Goal: Information Seeking & Learning: Find specific page/section

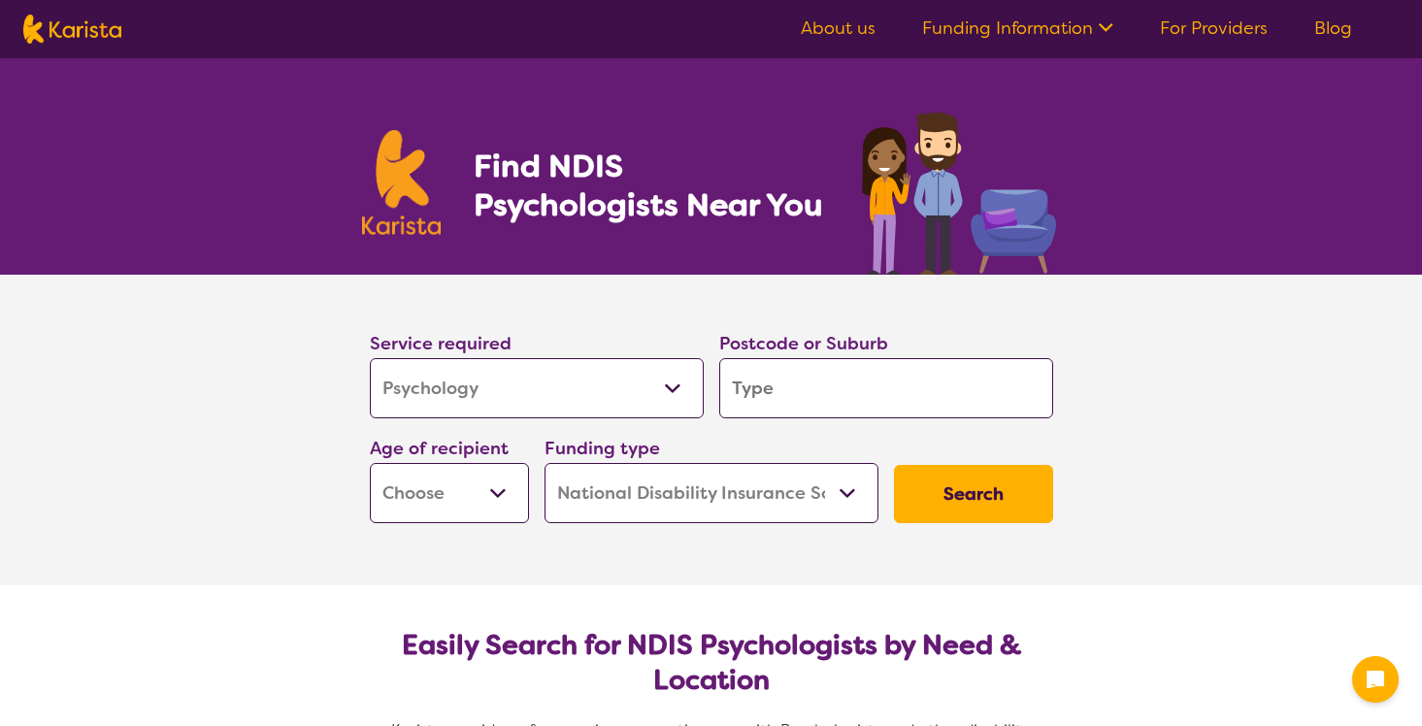
select select "Psychology"
select select "NDIS"
select select "Psychology"
select select "NDIS"
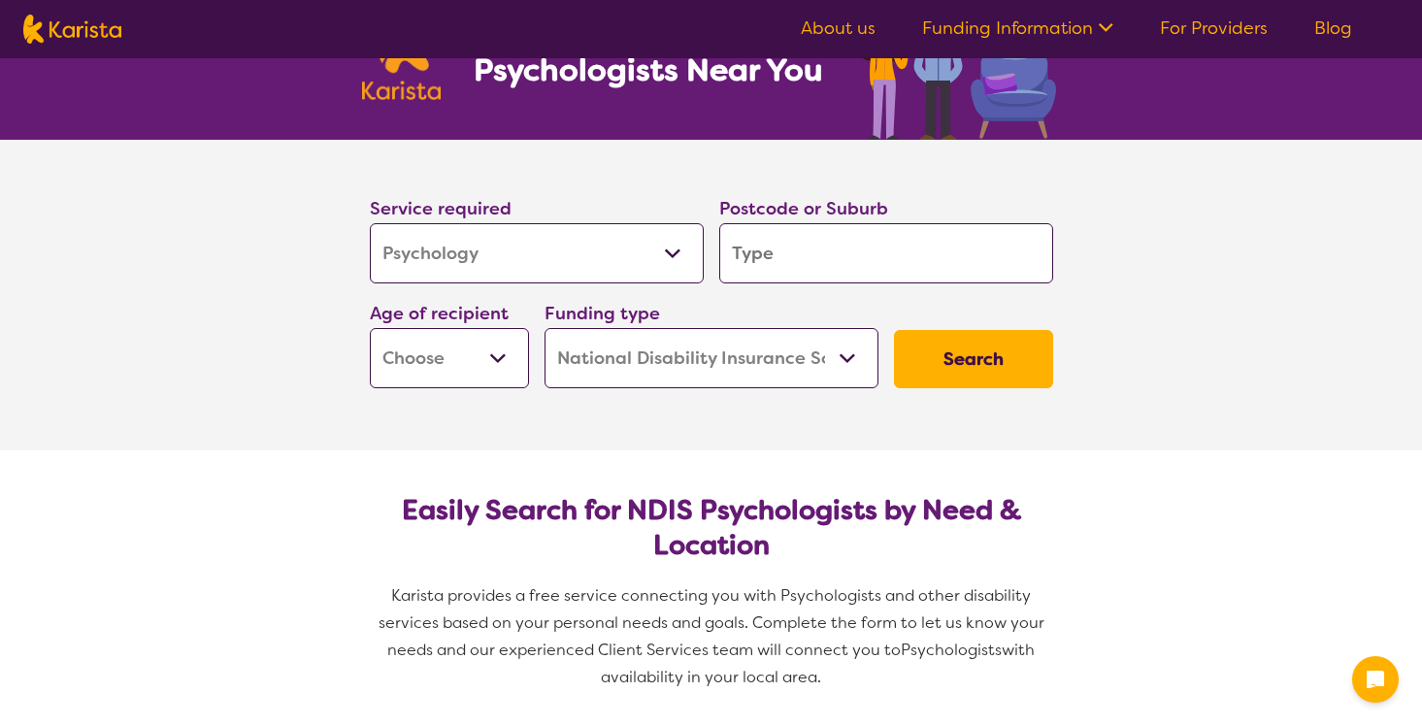
scroll to position [139, 0]
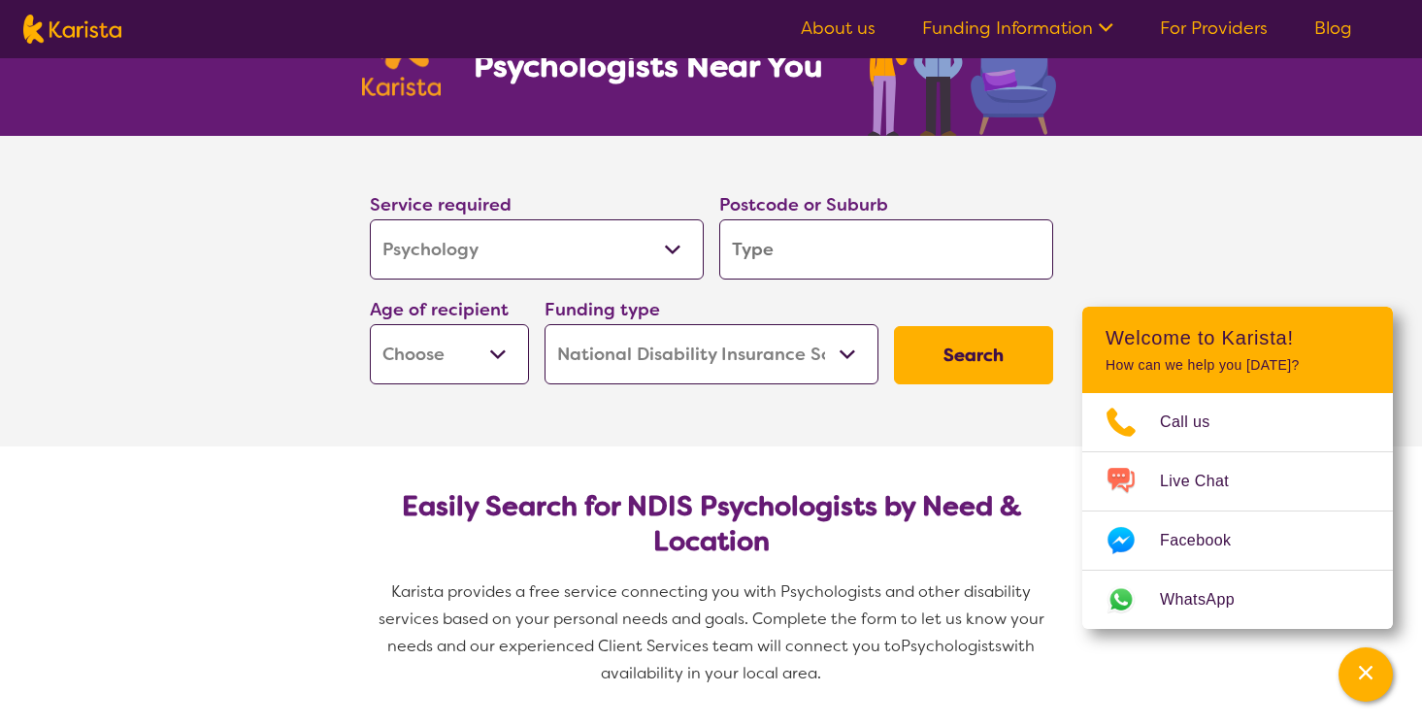
click at [776, 261] on input "search" at bounding box center [886, 249] width 334 height 60
type input "3"
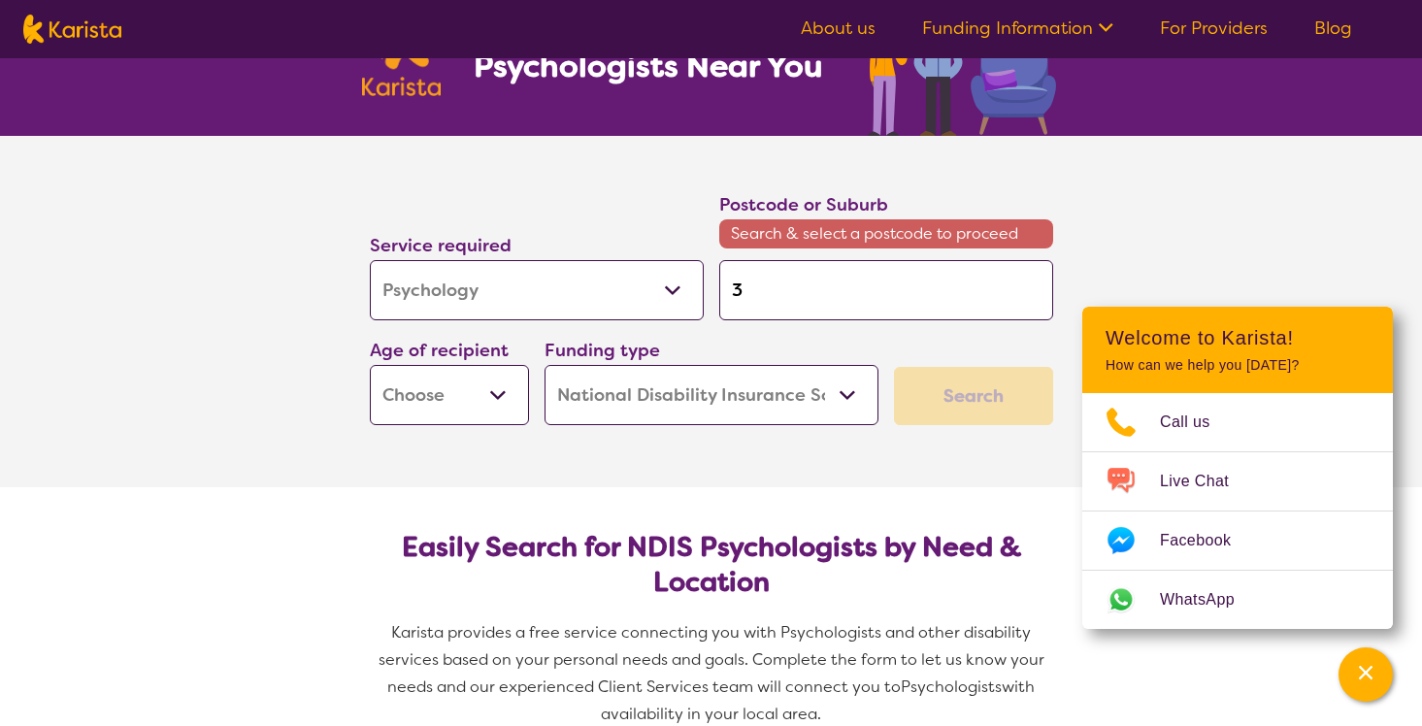
type input "30"
type input "302"
type input "3023"
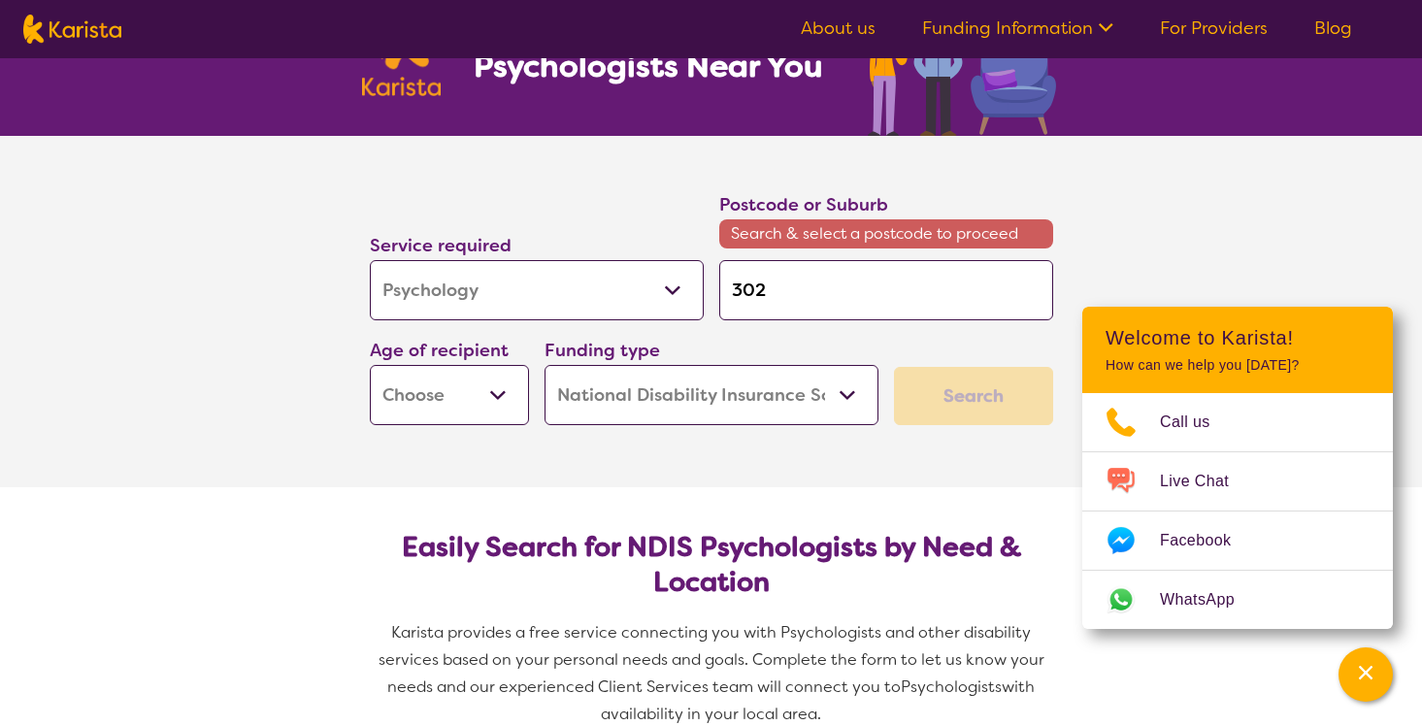
type input "3023"
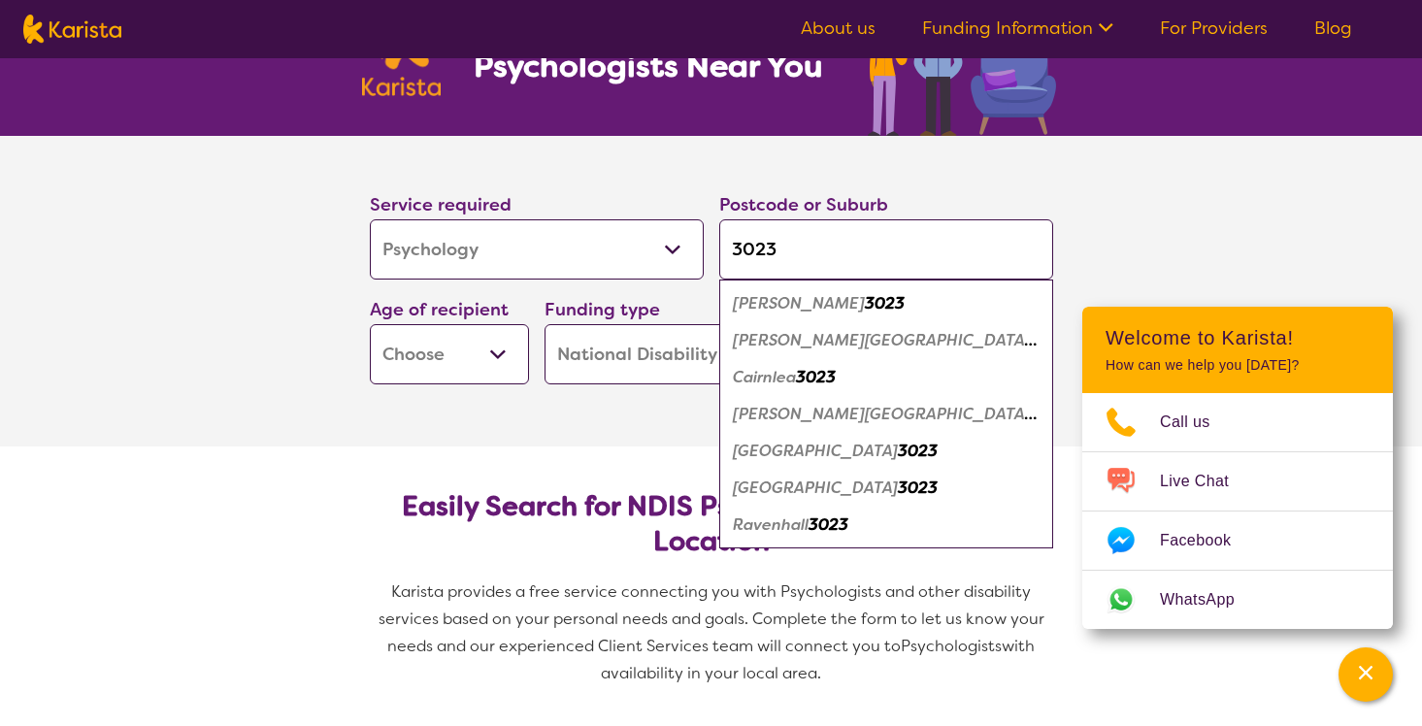
type input "3023"
click at [773, 416] on em "[PERSON_NAME][GEOGRAPHIC_DATA]" at bounding box center [885, 414] width 304 height 20
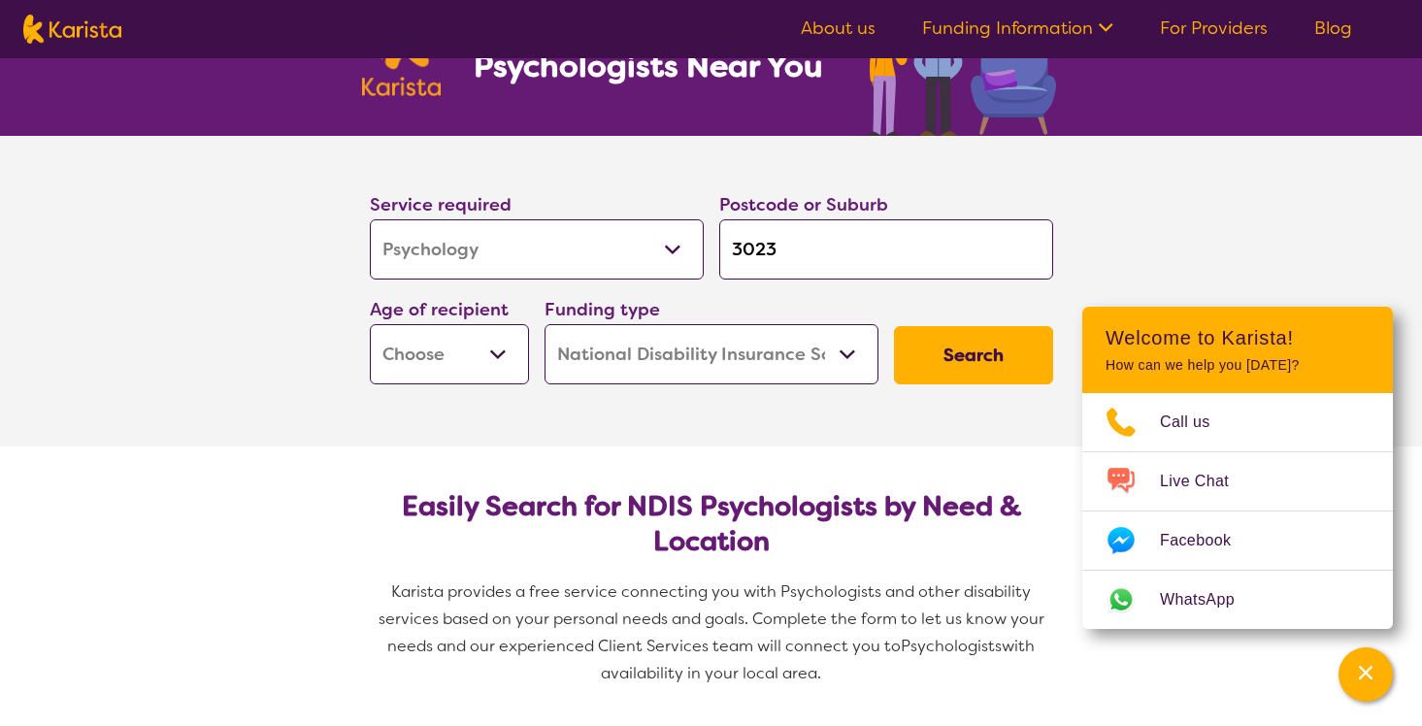
select select "EC"
click at [934, 360] on button "Search" at bounding box center [973, 355] width 159 height 58
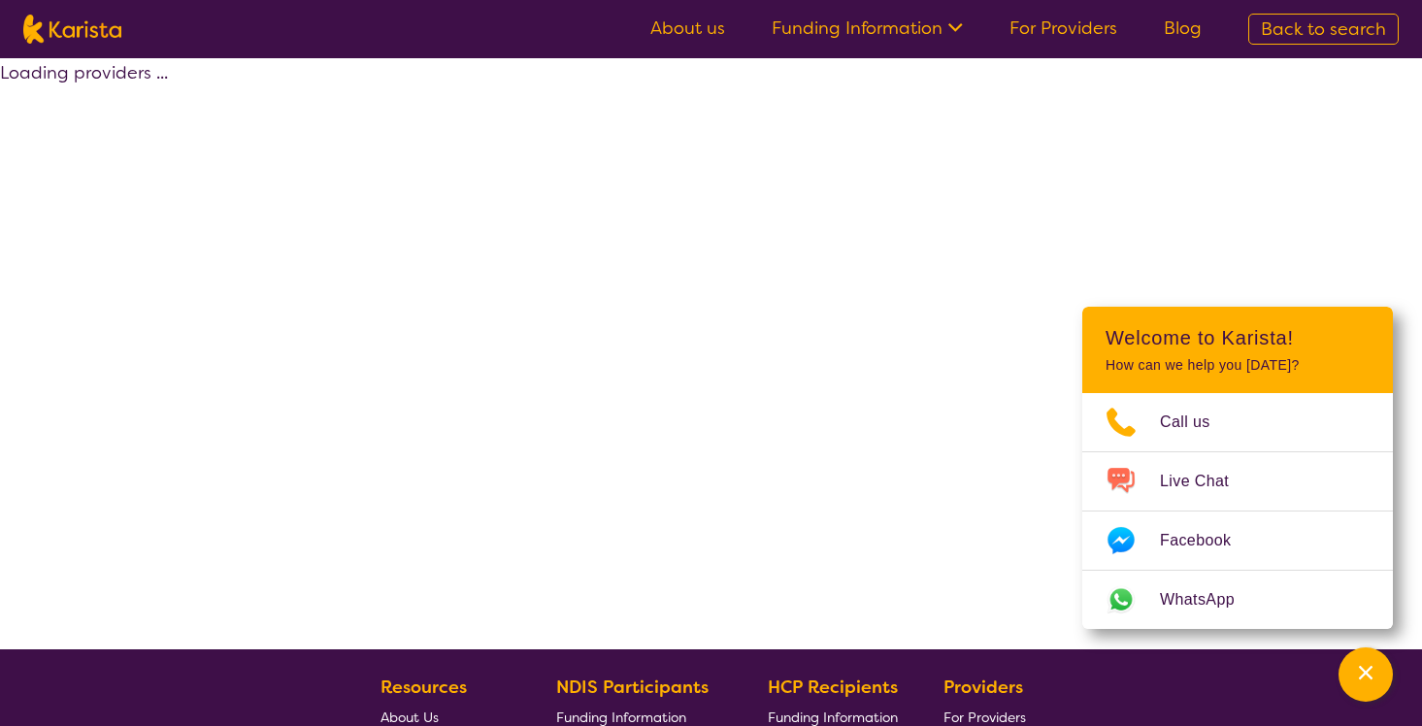
select select "by_score"
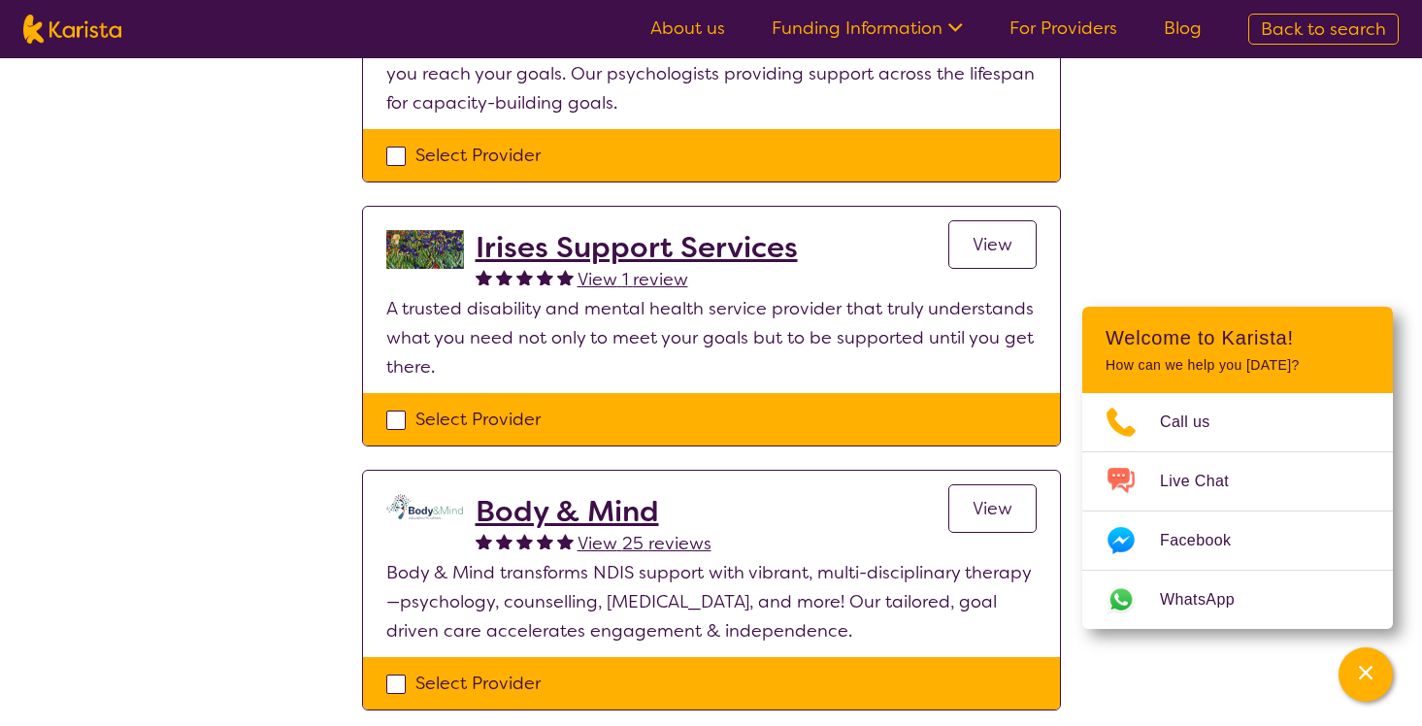
scroll to position [893, 0]
